Goal: Information Seeking & Learning: Learn about a topic

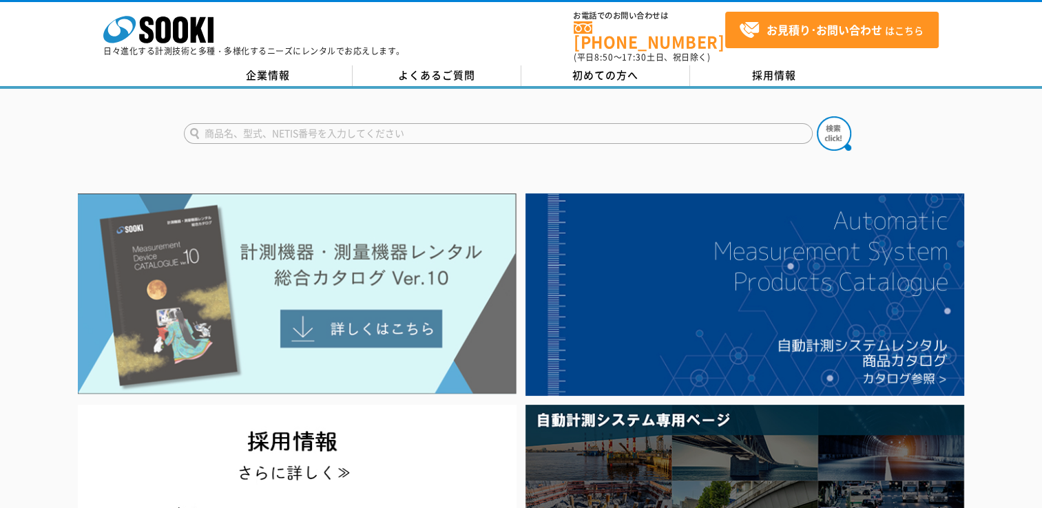
click at [368, 326] on img at bounding box center [297, 294] width 439 height 201
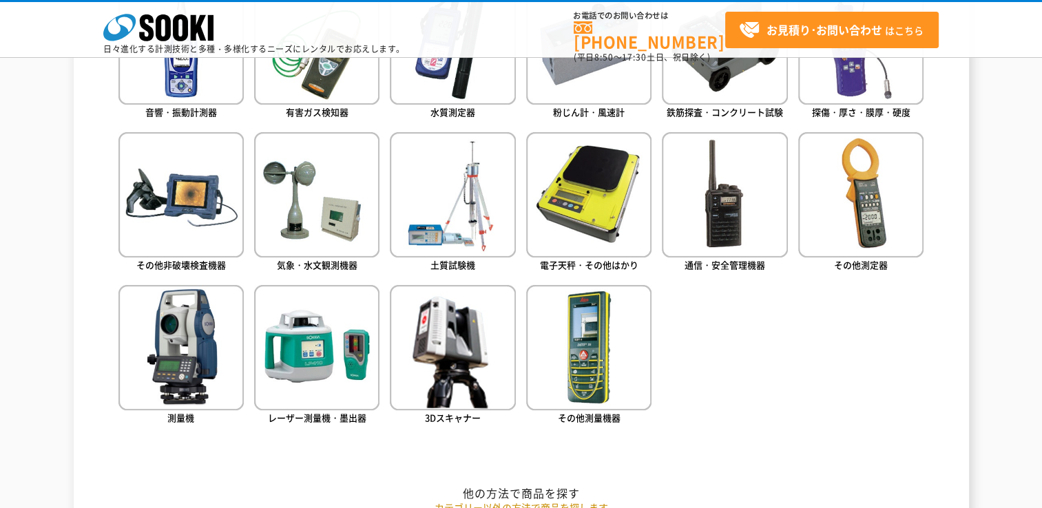
scroll to position [734, 0]
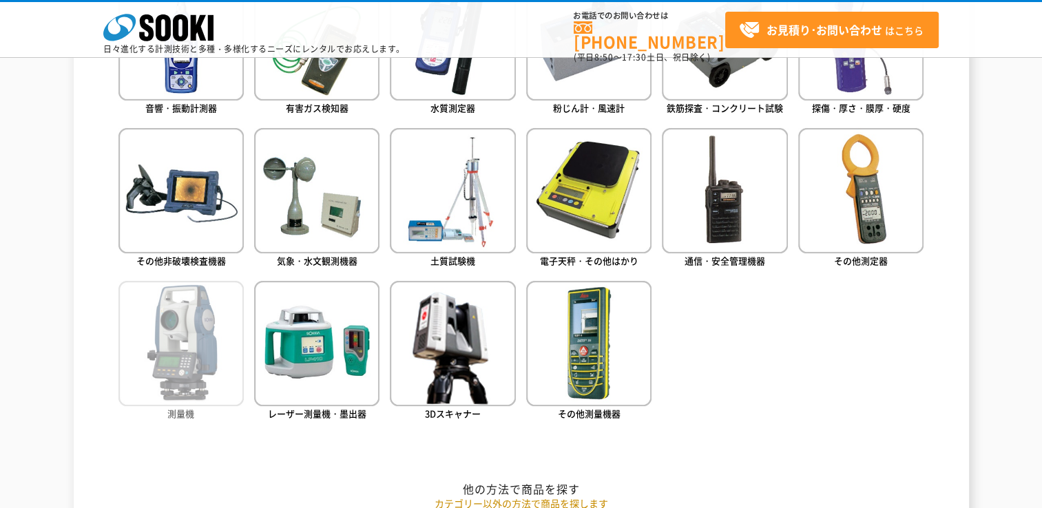
click at [189, 365] on img at bounding box center [180, 343] width 125 height 125
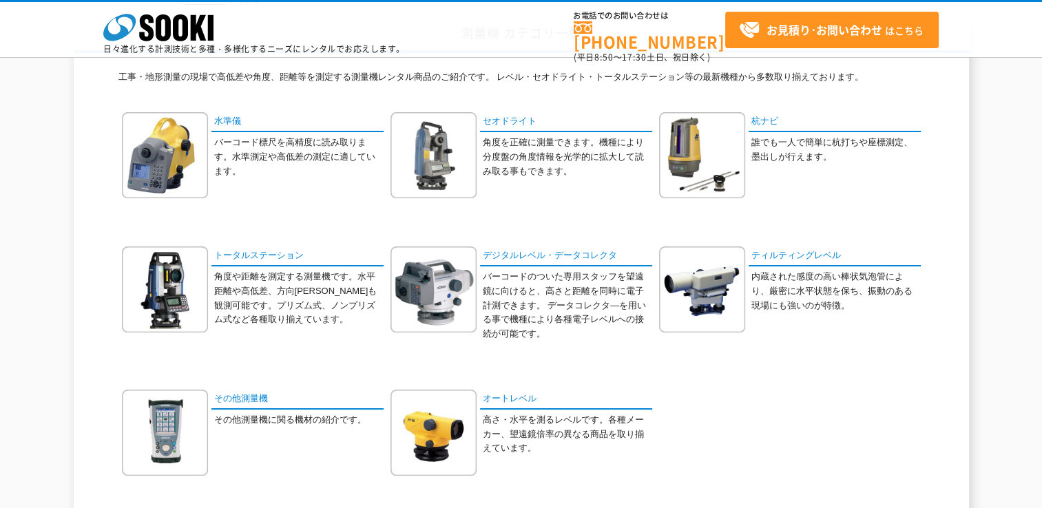
scroll to position [138, 0]
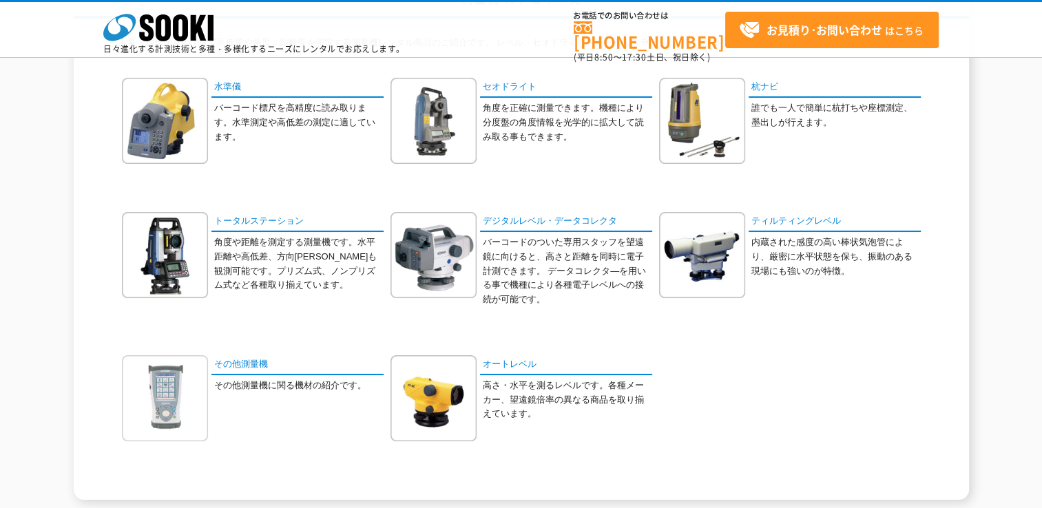
click at [155, 381] on img at bounding box center [165, 398] width 86 height 86
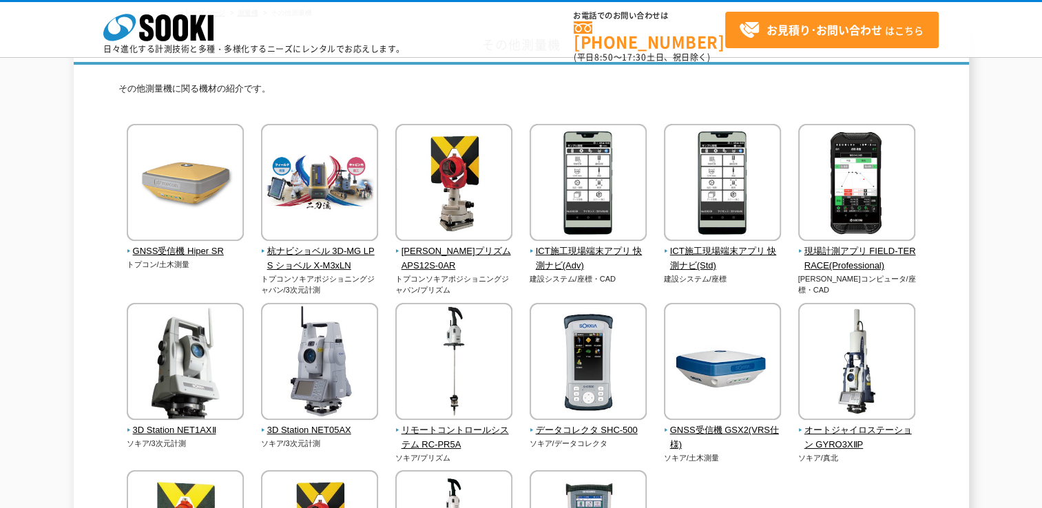
scroll to position [138, 0]
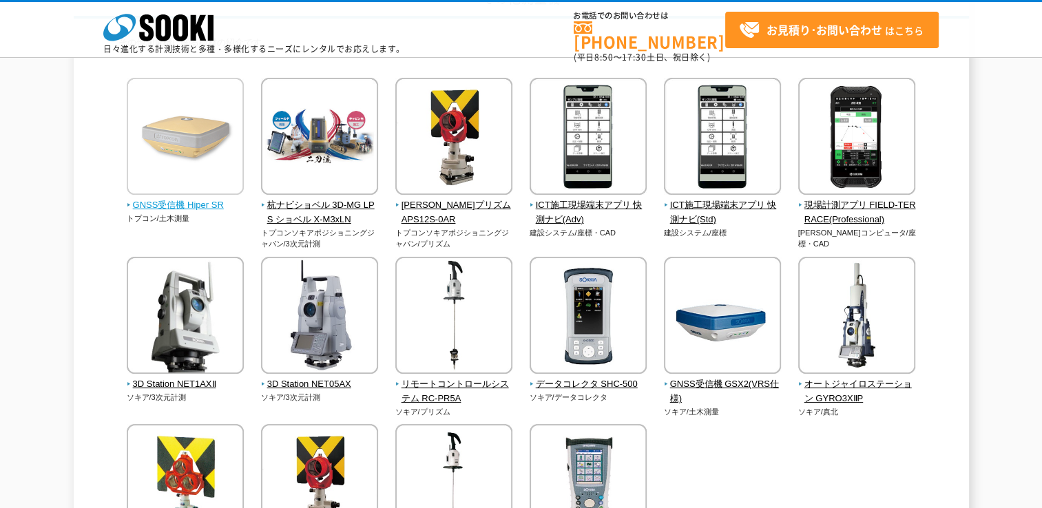
click at [178, 139] on img at bounding box center [185, 138] width 117 height 121
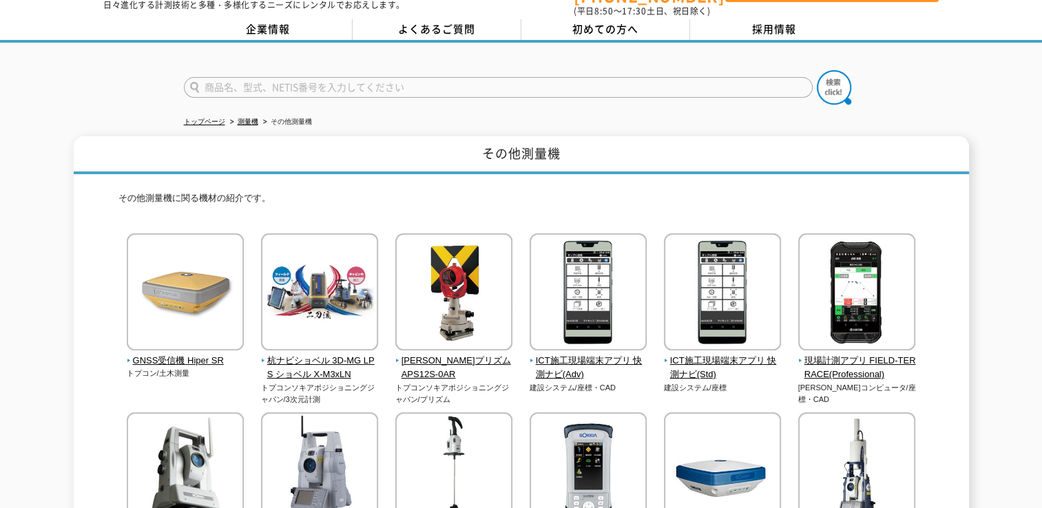
scroll to position [45, 0]
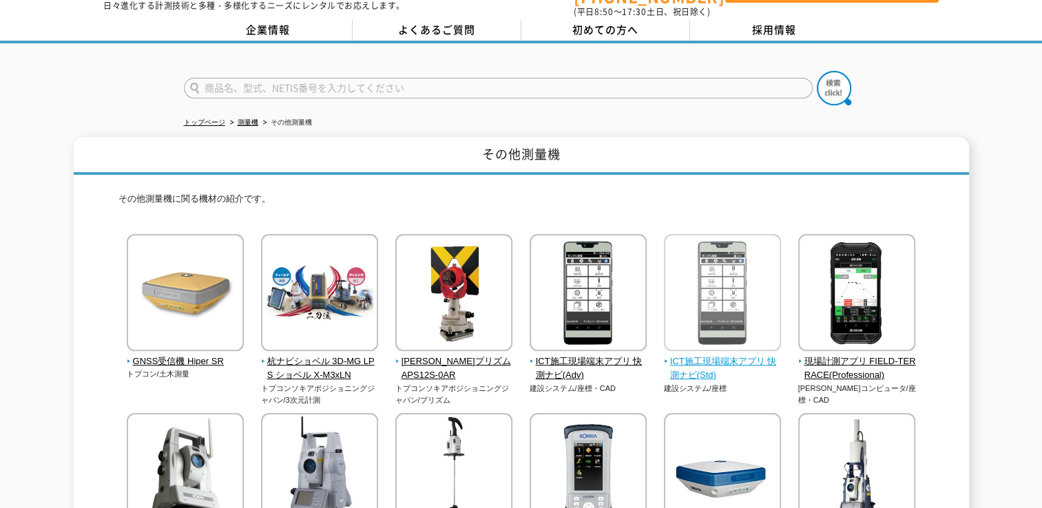
click at [748, 302] on img at bounding box center [722, 294] width 117 height 121
click at [730, 300] on img at bounding box center [722, 294] width 117 height 121
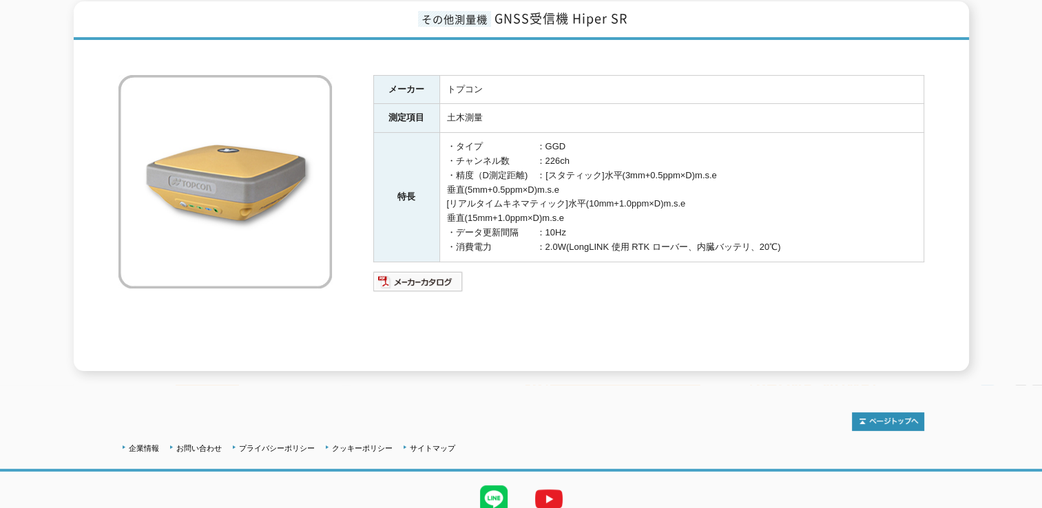
scroll to position [185, 0]
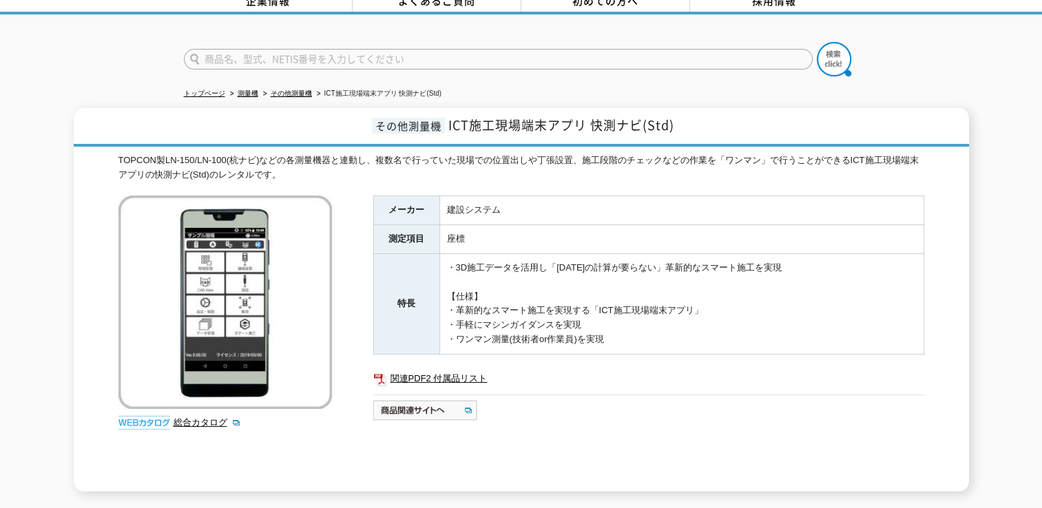
scroll to position [92, 0]
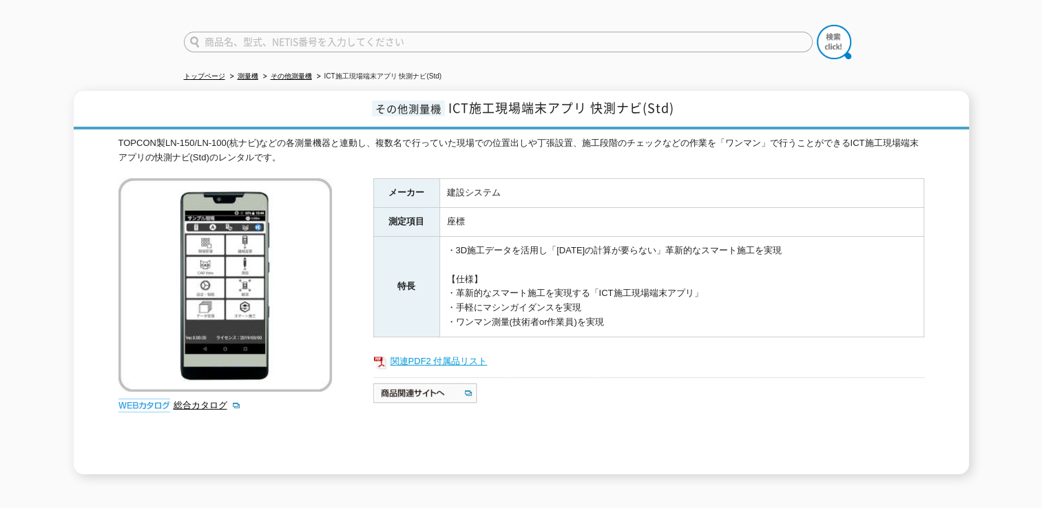
click at [455, 357] on link "関連PDF2 付属品リスト" at bounding box center [648, 362] width 551 height 18
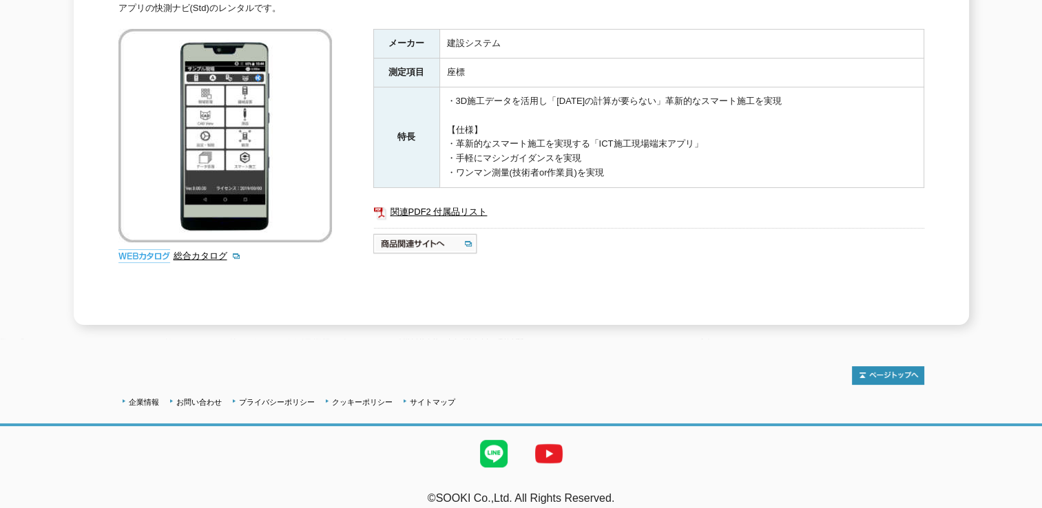
scroll to position [244, 0]
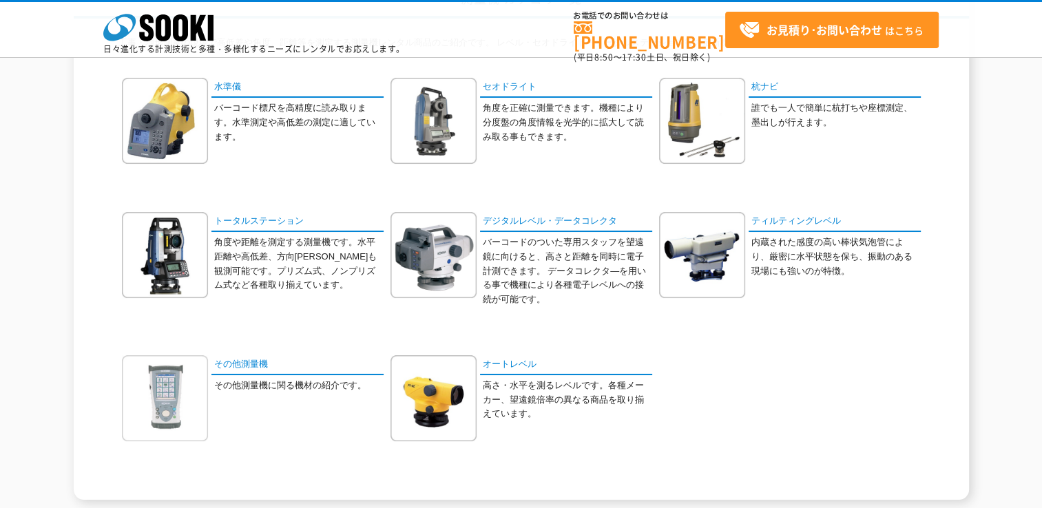
click at [163, 387] on img at bounding box center [165, 398] width 86 height 86
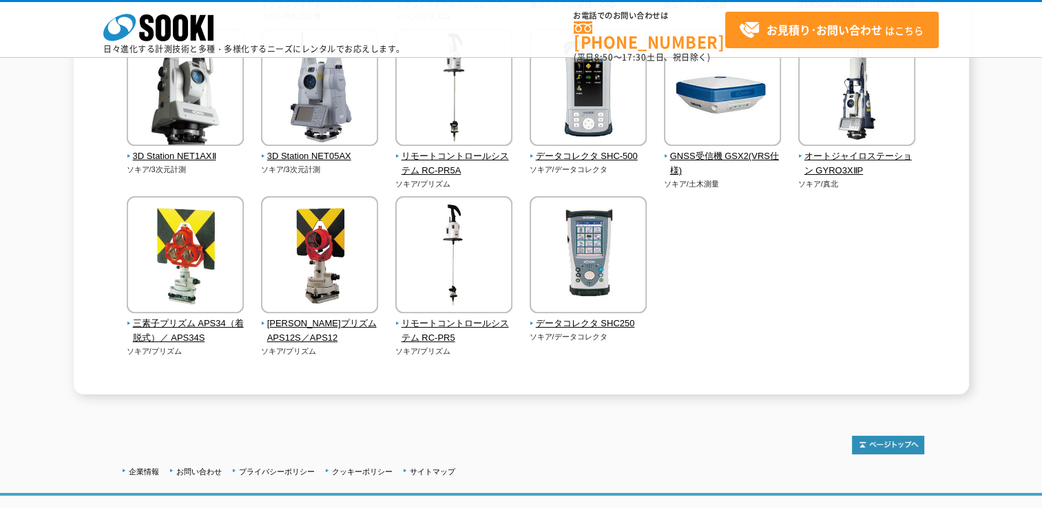
scroll to position [367, 0]
